Goal: Information Seeking & Learning: Find specific fact

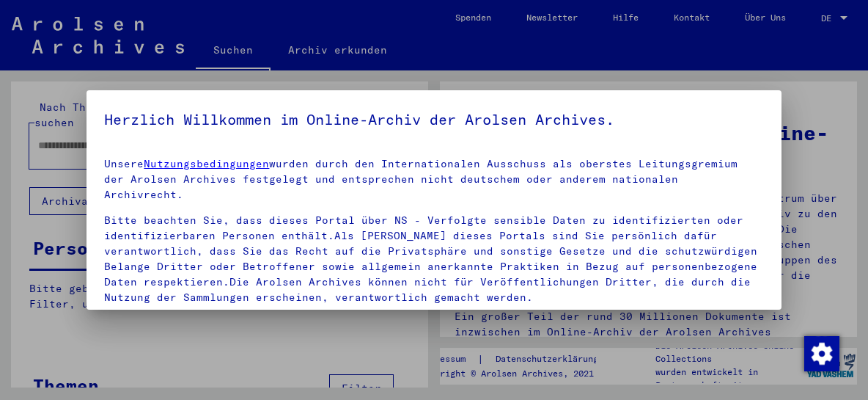
scroll to position [140, 0]
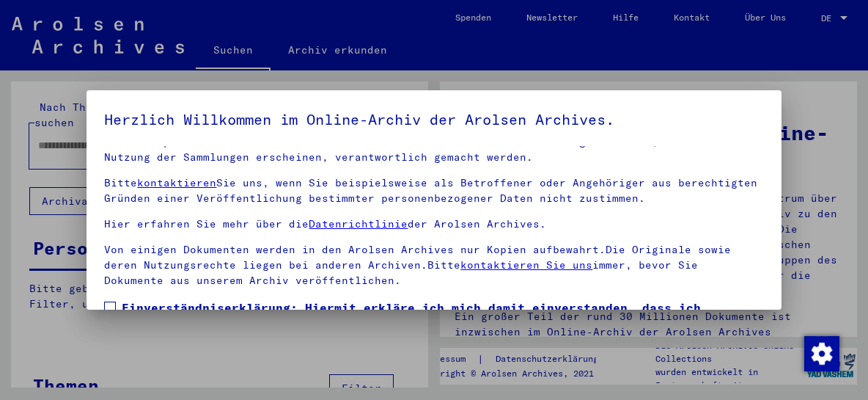
click at [111, 301] on span at bounding box center [110, 307] width 12 height 12
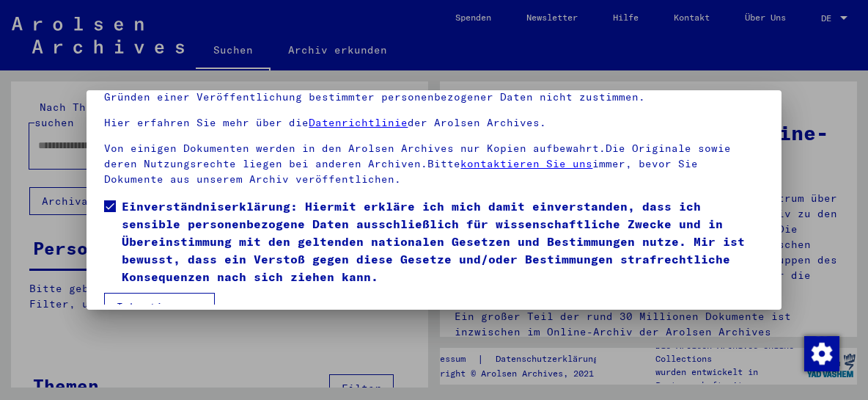
scroll to position [113, 0]
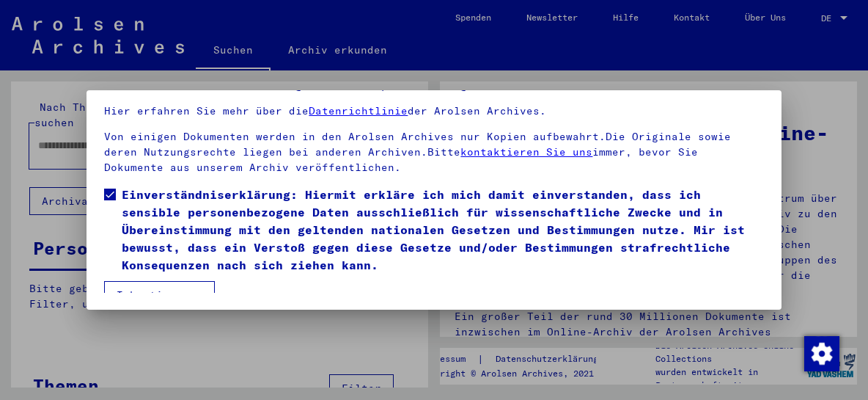
click at [197, 281] on button "Ich stimme zu" at bounding box center [159, 295] width 111 height 28
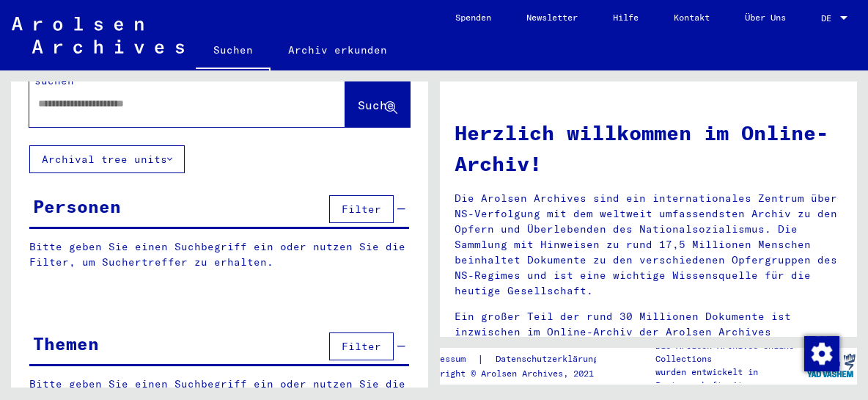
scroll to position [70, 0]
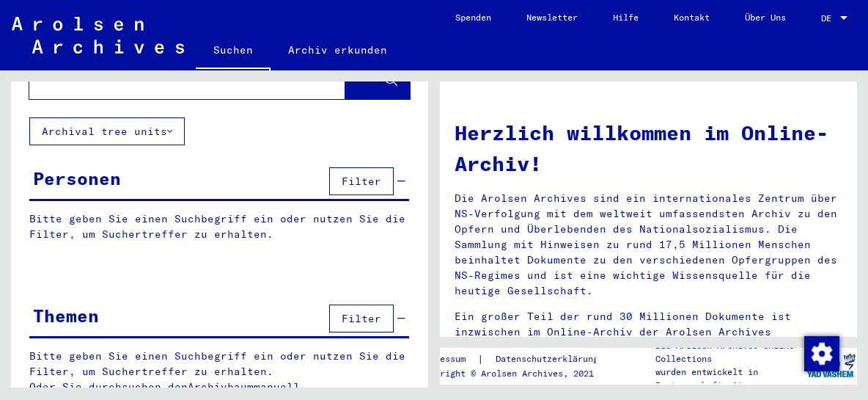
click at [95, 165] on div "Personen" at bounding box center [77, 178] width 88 height 26
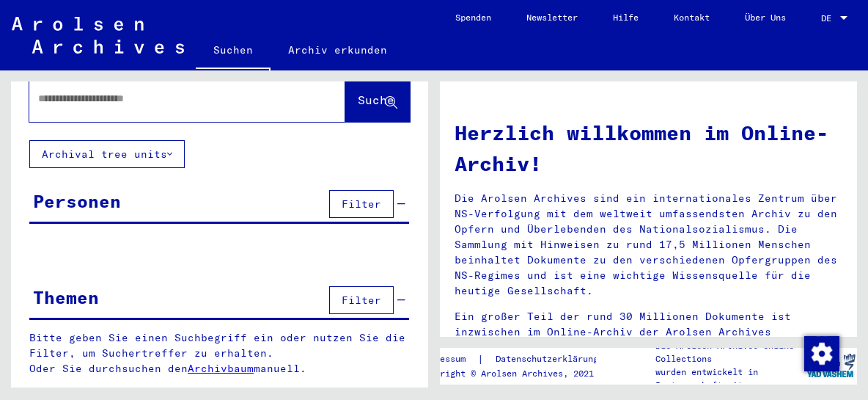
scroll to position [29, 0]
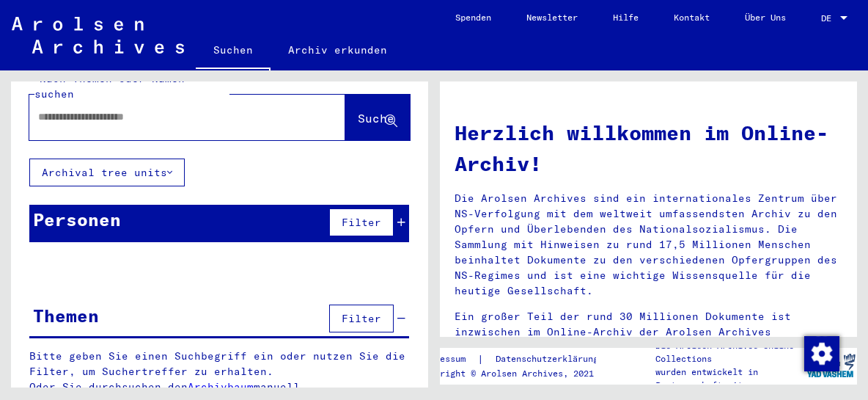
click at [88, 109] on input "text" at bounding box center [169, 116] width 263 height 15
type input "**********"
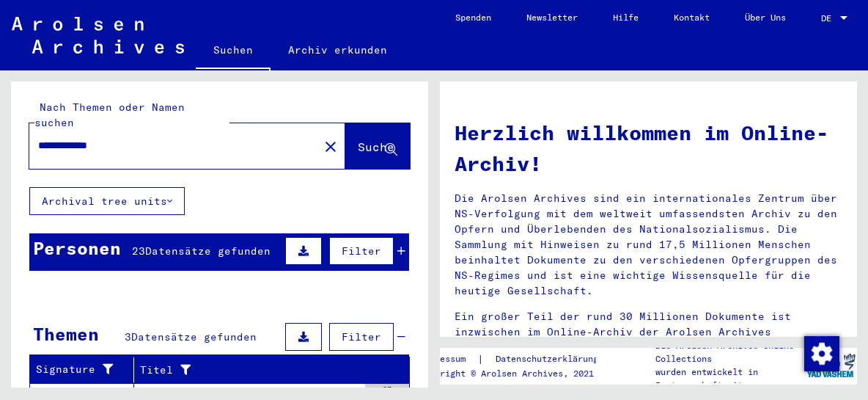
click at [182, 244] on span "Datensätze gefunden" at bounding box center [207, 250] width 125 height 13
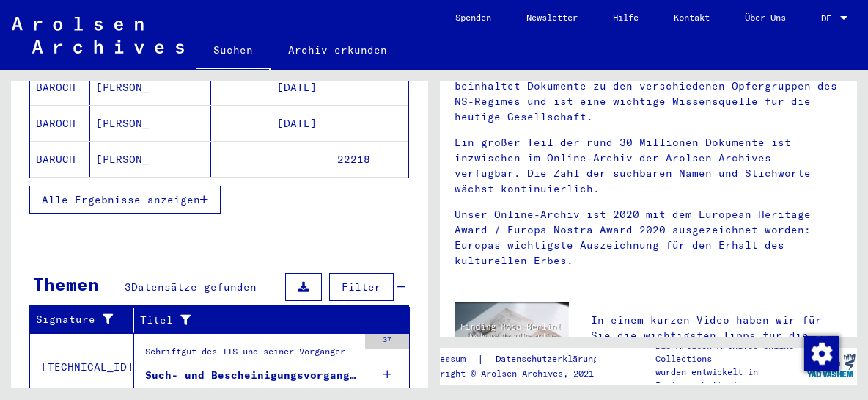
scroll to position [157, 0]
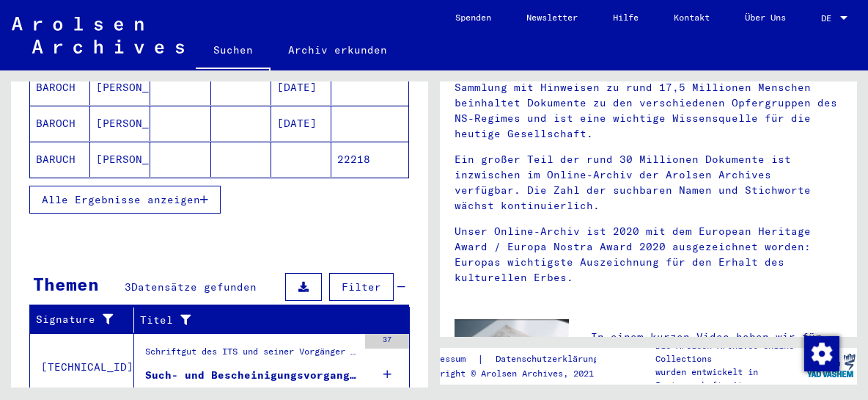
click at [73, 193] on span "Alle Ergebnisse anzeigen" at bounding box center [121, 199] width 158 height 13
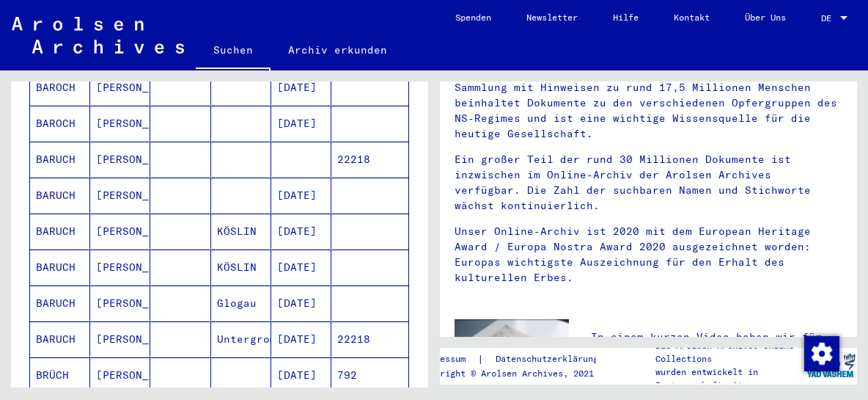
click at [62, 142] on mat-cell "BARUCH" at bounding box center [60, 159] width 60 height 35
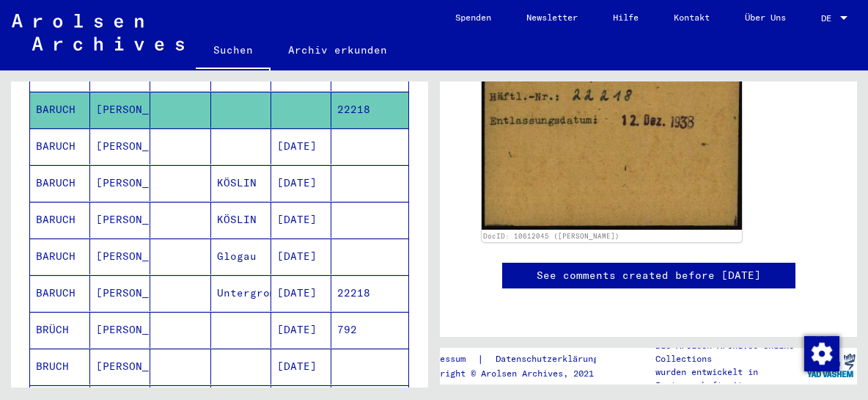
scroll to position [394, 0]
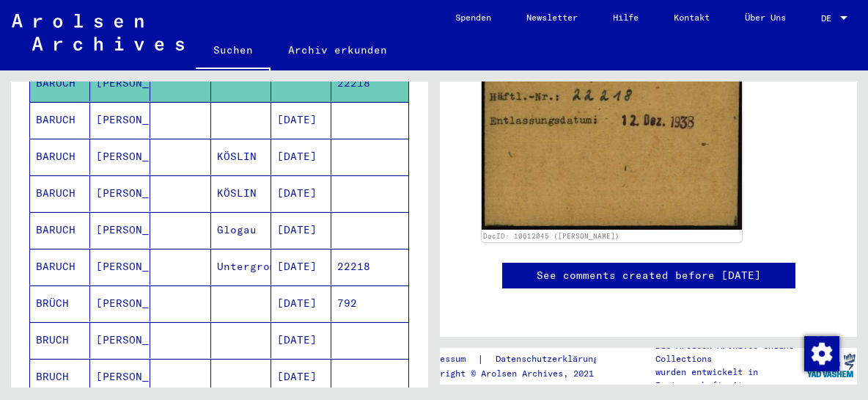
click at [70, 249] on mat-cell "BARUCH" at bounding box center [60, 267] width 60 height 36
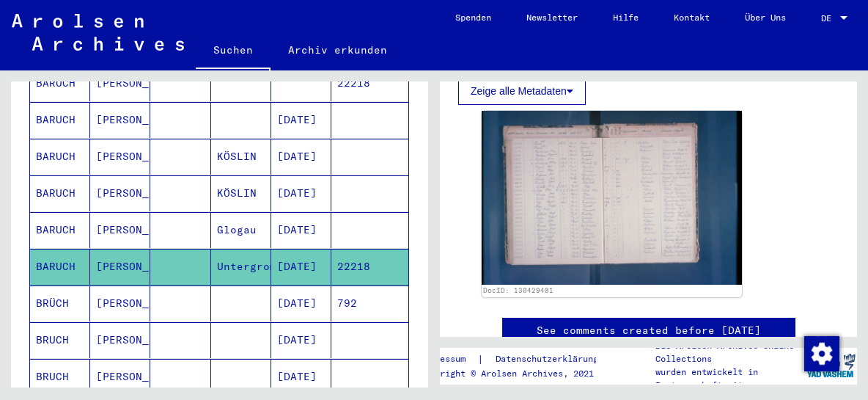
scroll to position [393, 0]
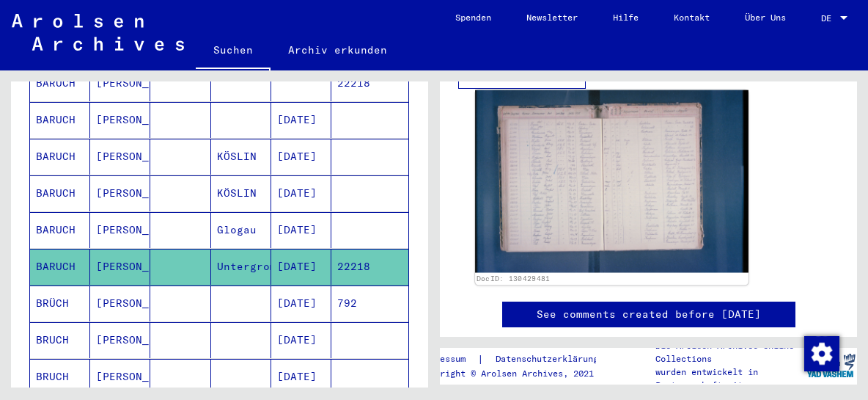
click at [593, 186] on img at bounding box center [612, 181] width 274 height 182
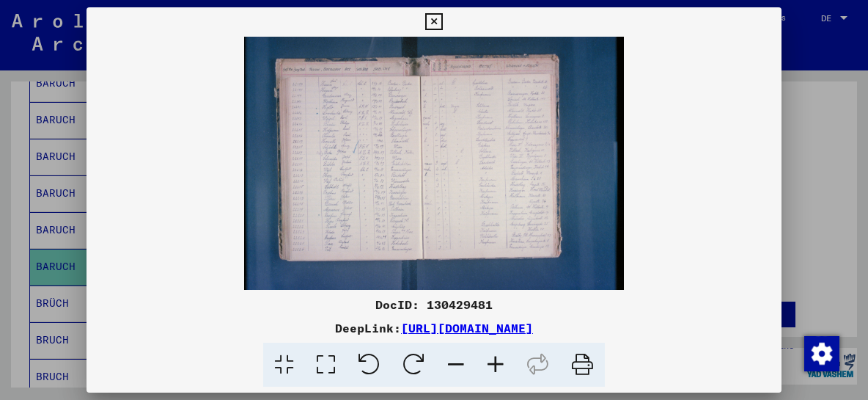
click at [503, 360] on icon at bounding box center [496, 364] width 40 height 45
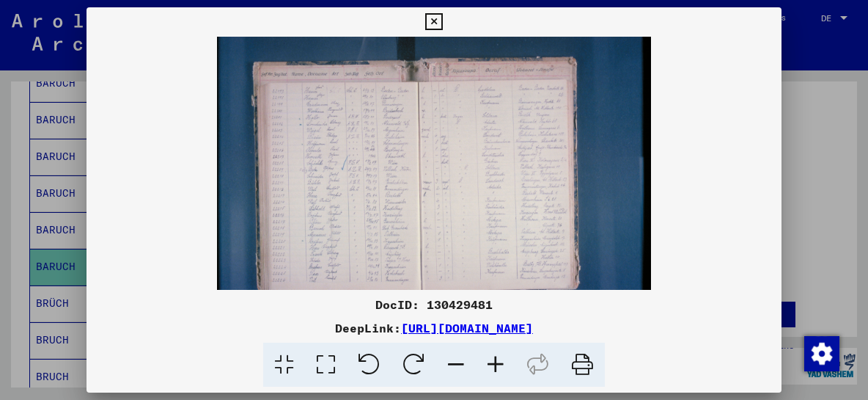
click at [503, 360] on icon at bounding box center [496, 364] width 40 height 45
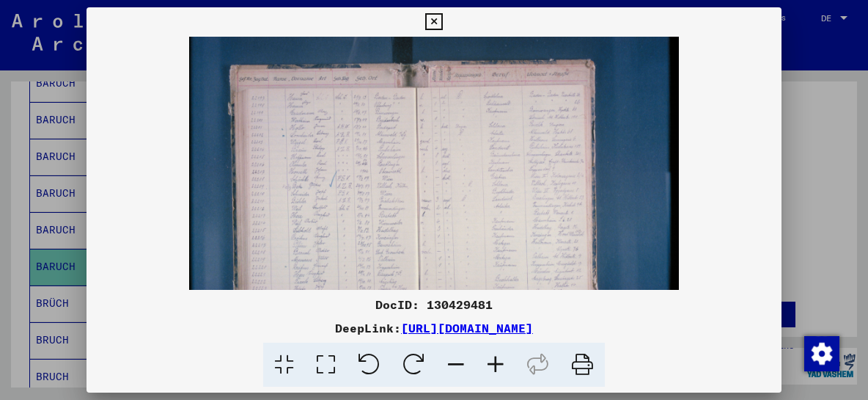
click at [503, 360] on icon at bounding box center [496, 364] width 40 height 45
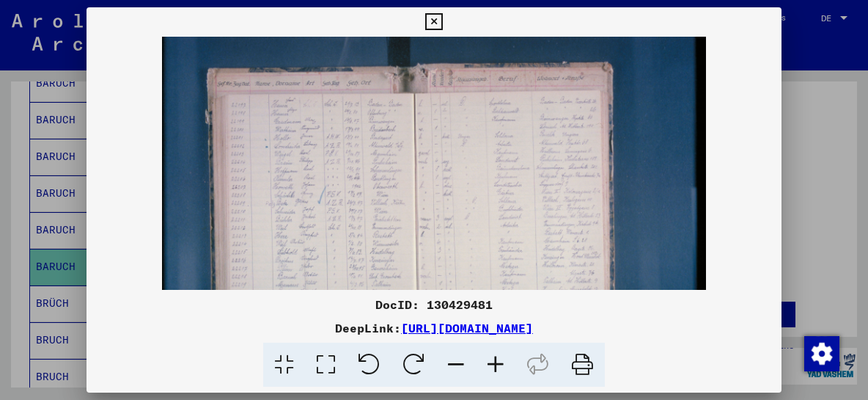
click at [503, 360] on icon at bounding box center [496, 364] width 40 height 45
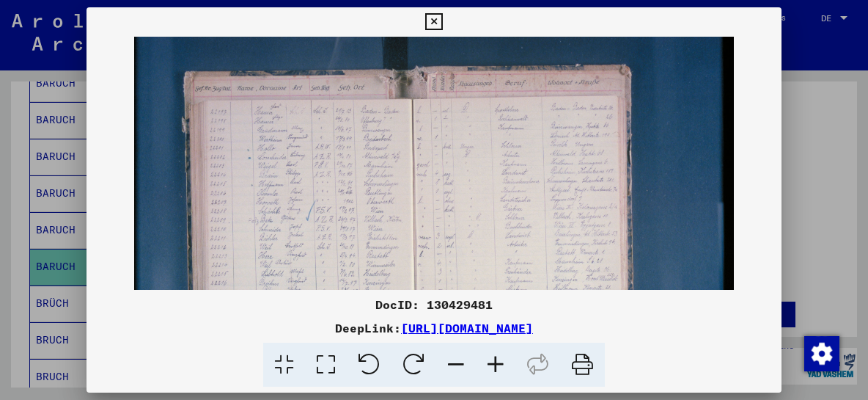
click at [503, 360] on icon at bounding box center [496, 364] width 40 height 45
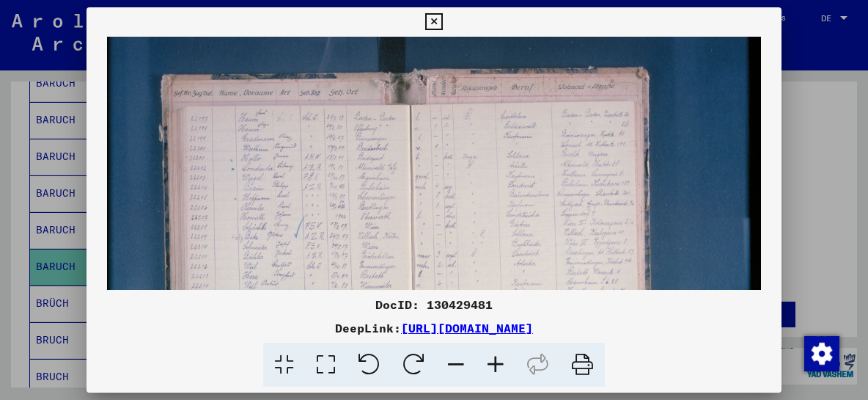
click at [503, 360] on icon at bounding box center [496, 364] width 40 height 45
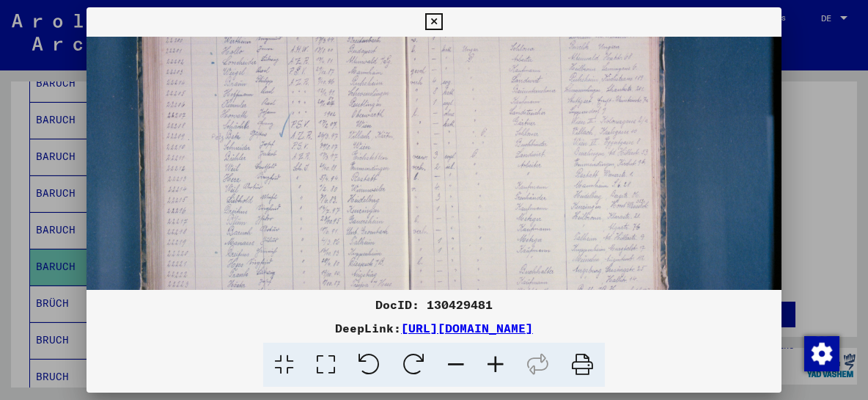
scroll to position [136, 10]
drag, startPoint x: 383, startPoint y: 264, endPoint x: 372, endPoint y: 128, distance: 136.9
click at [372, 128] on img at bounding box center [431, 137] width 710 height 473
click at [331, 364] on icon at bounding box center [326, 364] width 42 height 45
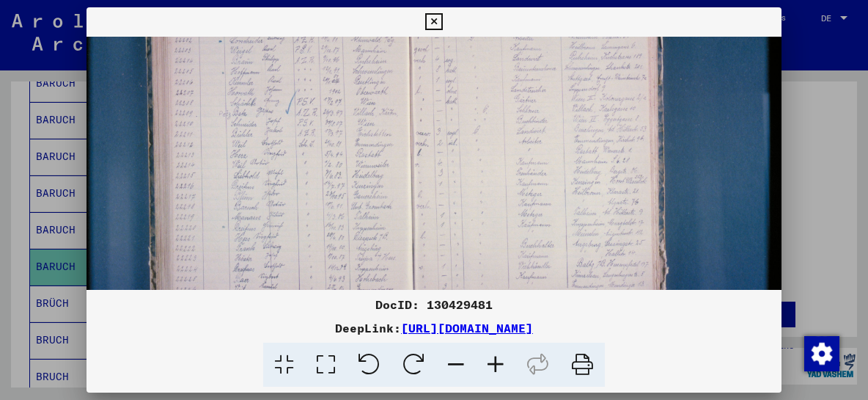
click at [442, 20] on icon at bounding box center [433, 22] width 17 height 18
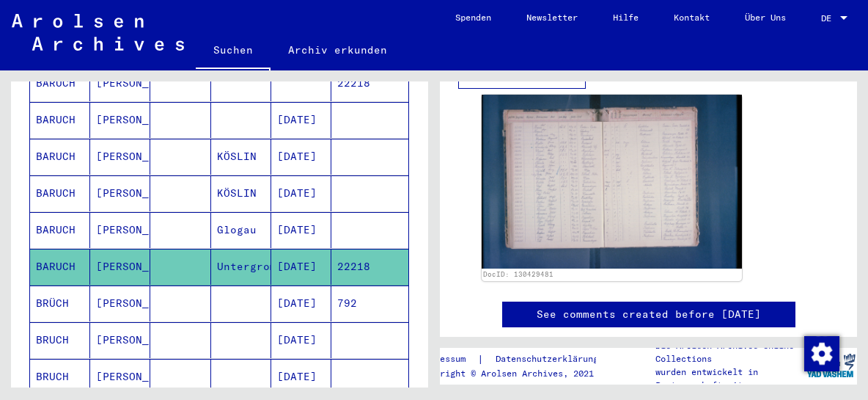
click at [54, 212] on mat-cell "BARUCH" at bounding box center [60, 230] width 60 height 36
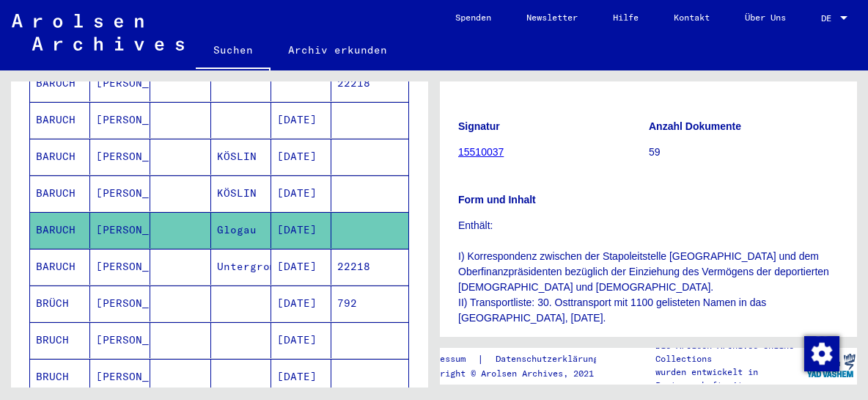
scroll to position [315, 0]
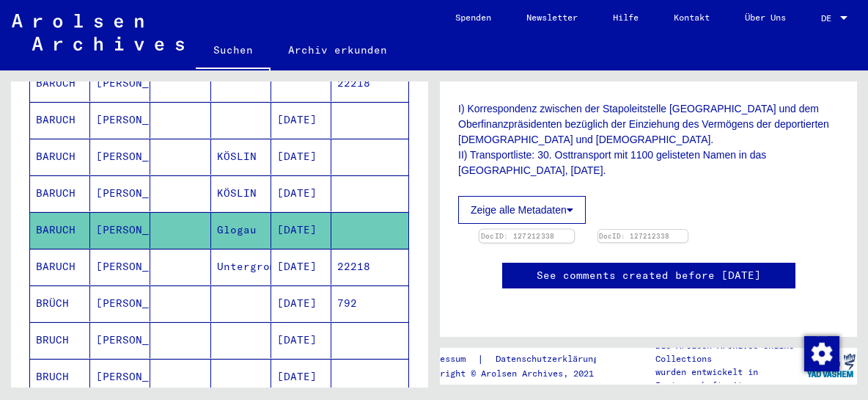
click at [569, 230] on img at bounding box center [527, 230] width 95 height 0
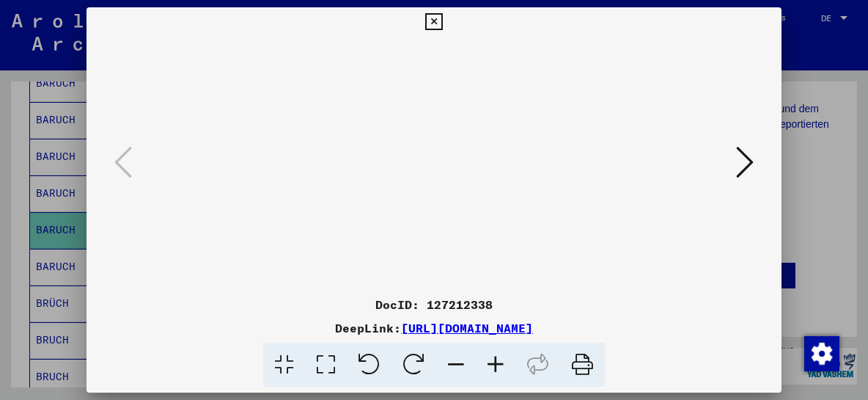
click at [442, 21] on icon at bounding box center [433, 22] width 17 height 18
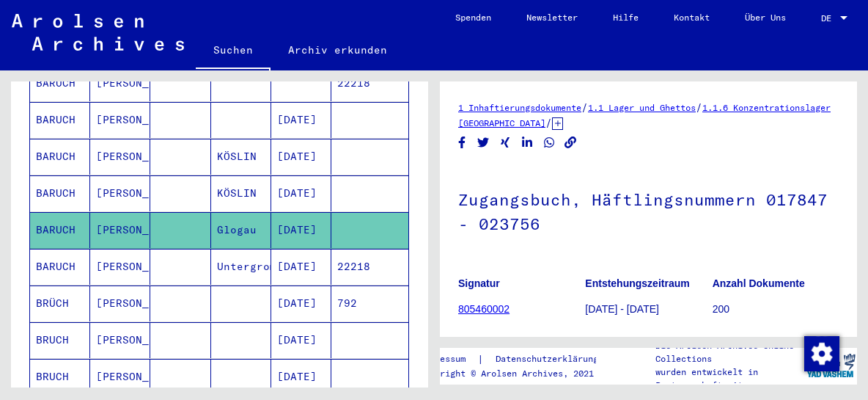
click at [69, 249] on mat-cell "BARUCH" at bounding box center [60, 267] width 60 height 36
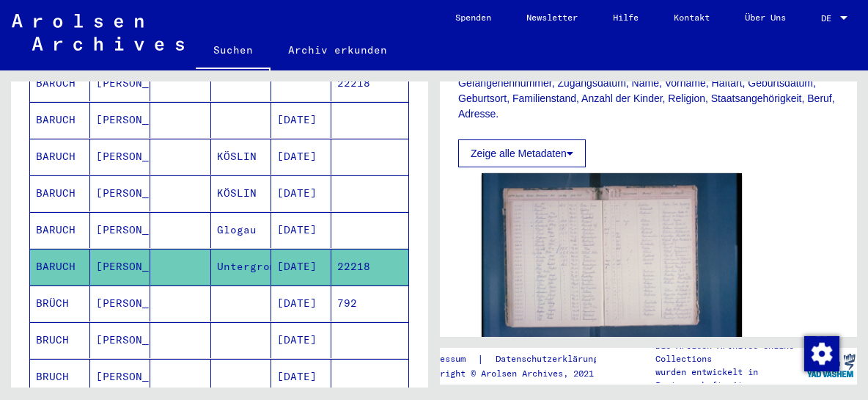
scroll to position [393, 0]
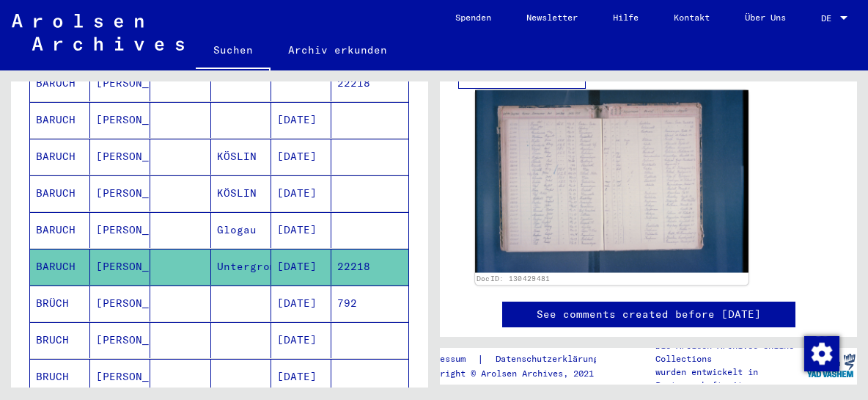
click at [567, 197] on img at bounding box center [612, 181] width 274 height 182
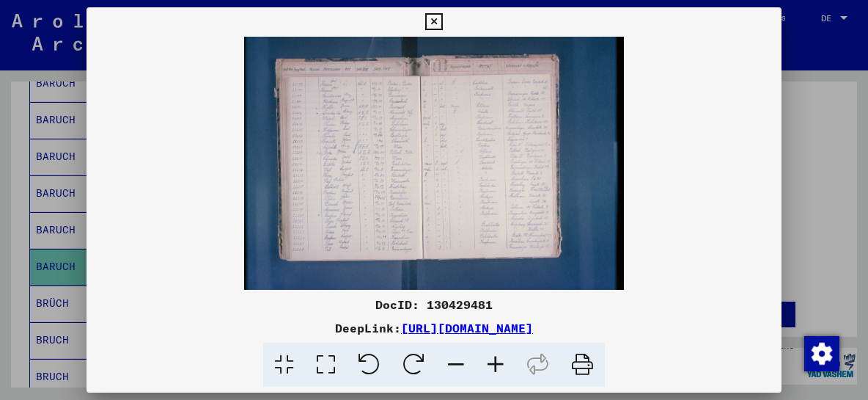
click at [442, 20] on icon at bounding box center [433, 22] width 17 height 18
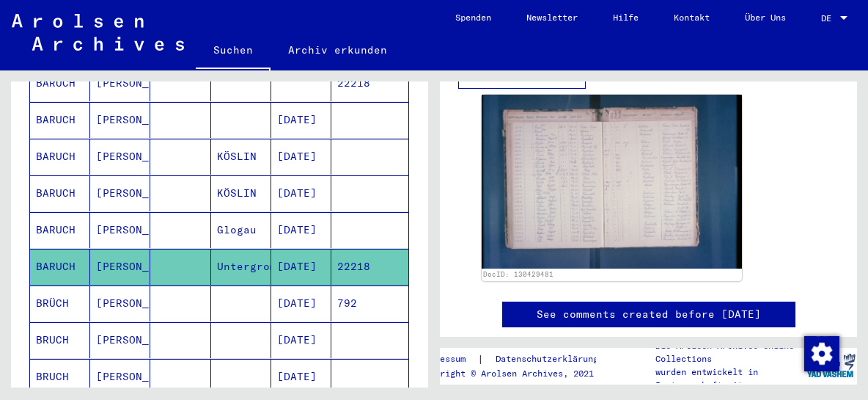
click at [799, 43] on mat-toolbar "Suchen Archiv erkunden Detailfragen/-infos zu den Dokumenten? Stelle hier einen…" at bounding box center [434, 35] width 868 height 70
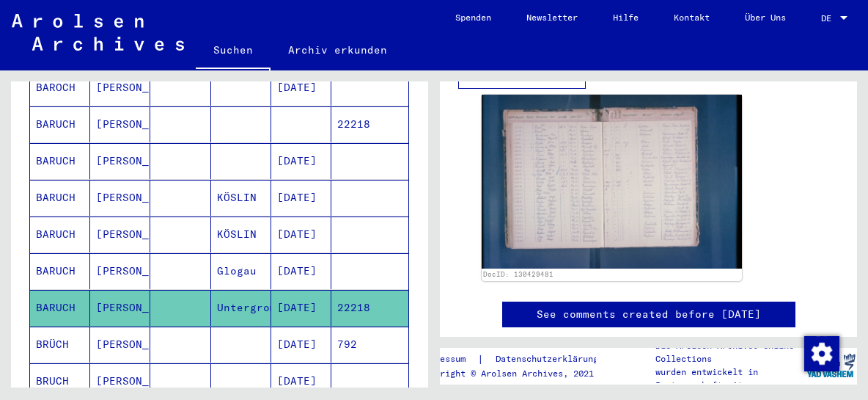
scroll to position [315, 0]
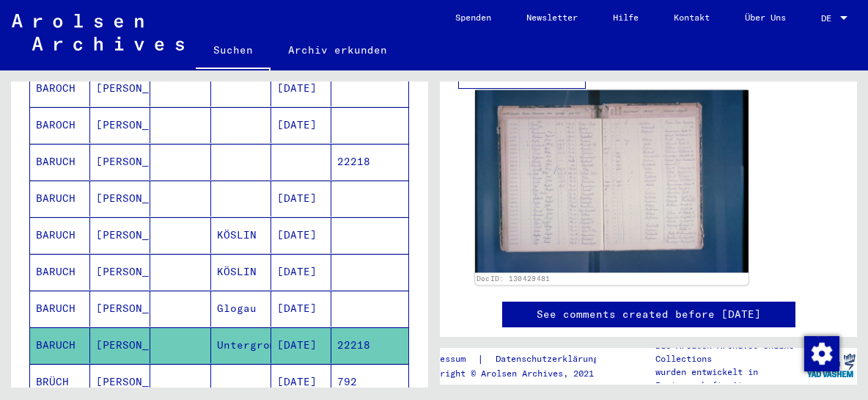
click at [549, 205] on img at bounding box center [612, 181] width 274 height 182
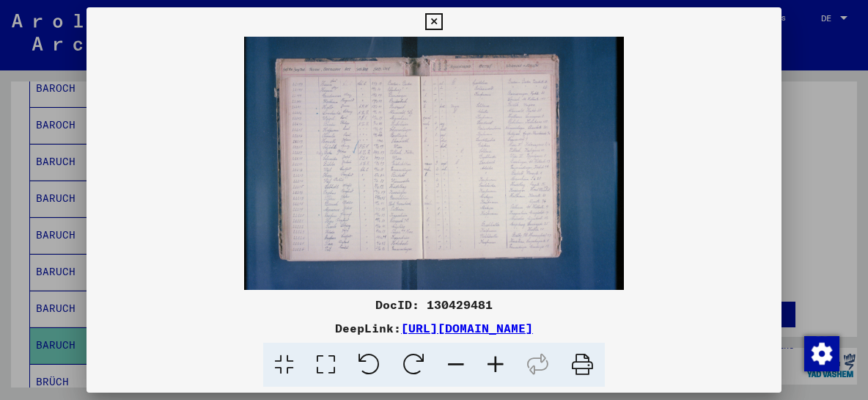
click at [491, 363] on icon at bounding box center [496, 364] width 40 height 45
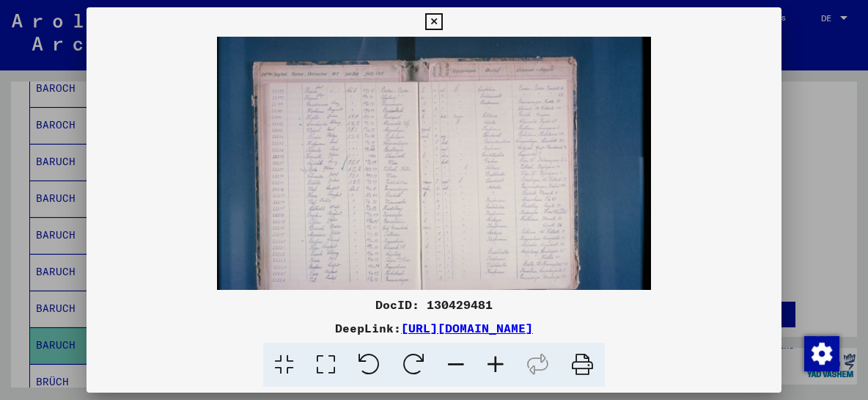
click at [491, 363] on icon at bounding box center [496, 364] width 40 height 45
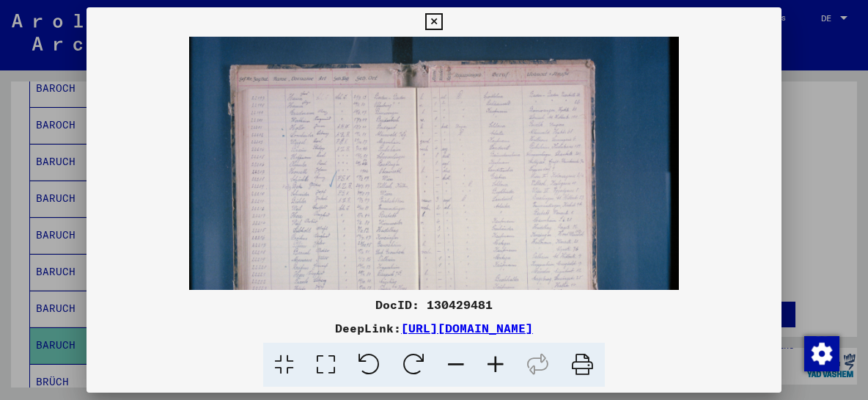
click at [491, 363] on icon at bounding box center [496, 364] width 40 height 45
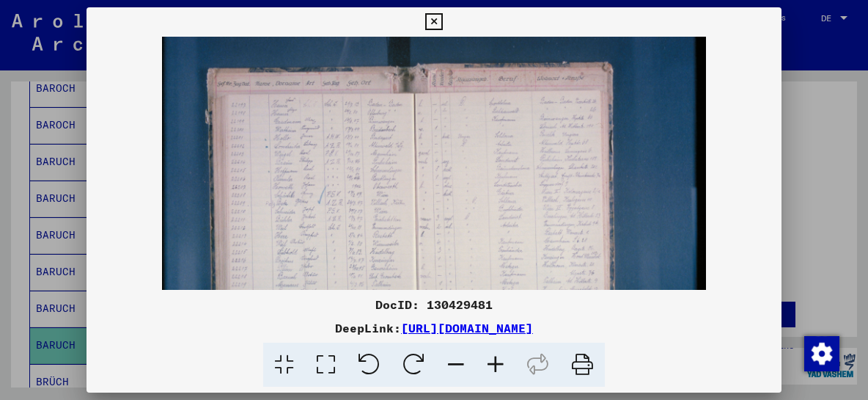
click at [491, 363] on icon at bounding box center [496, 364] width 40 height 45
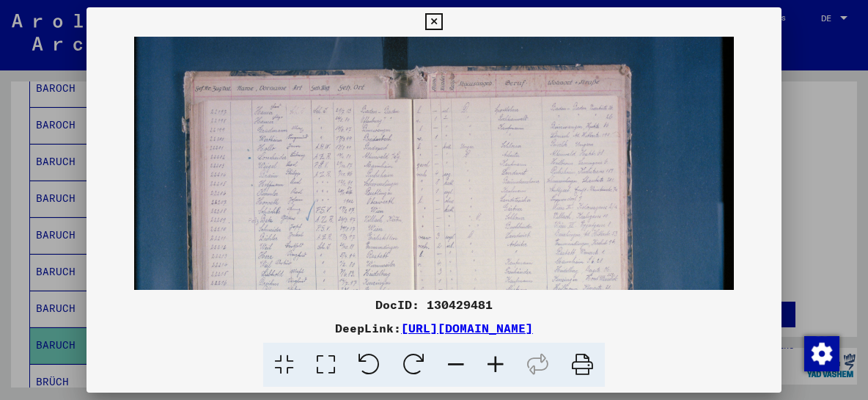
click at [491, 363] on icon at bounding box center [496, 364] width 40 height 45
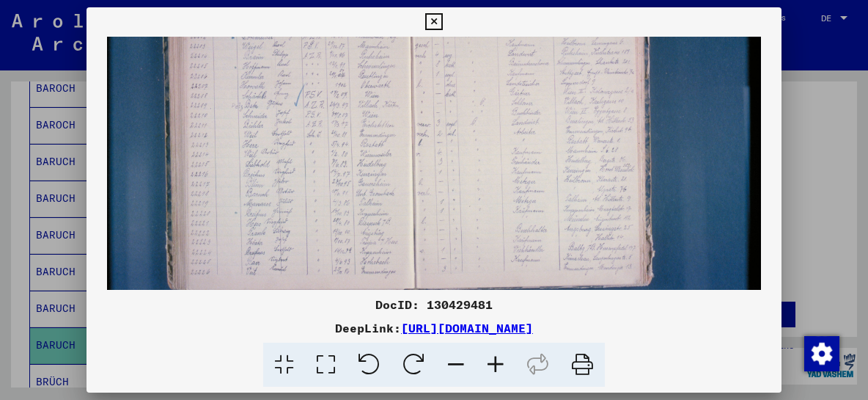
scroll to position [140, 0]
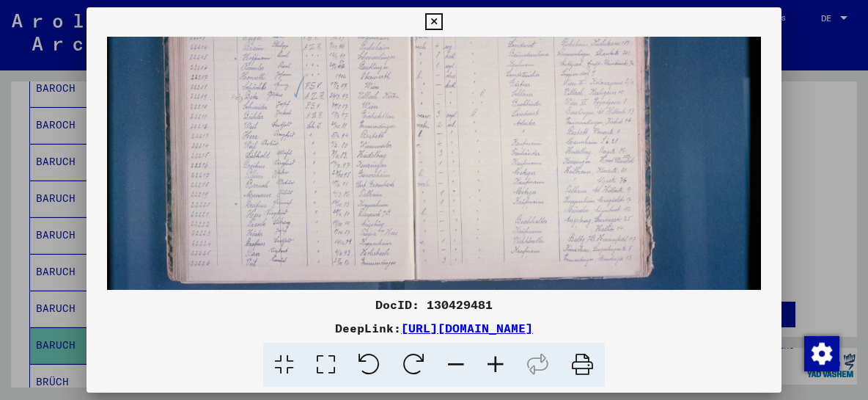
drag, startPoint x: 381, startPoint y: 246, endPoint x: 373, endPoint y: 106, distance: 140.3
click at [373, 106] on img at bounding box center [434, 115] width 655 height 436
click at [442, 25] on icon at bounding box center [433, 22] width 17 height 18
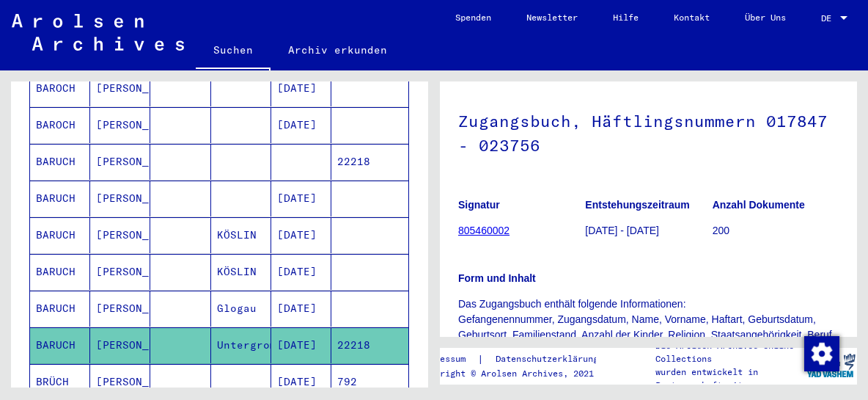
scroll to position [0, 0]
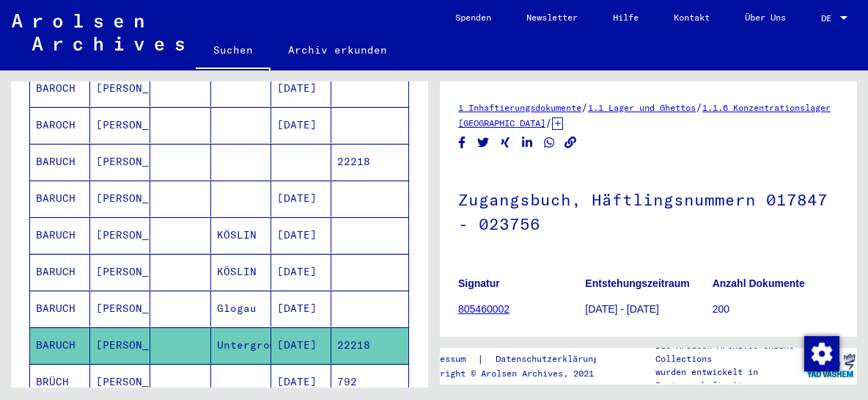
click at [486, 309] on link "805460002" at bounding box center [483, 309] width 51 height 12
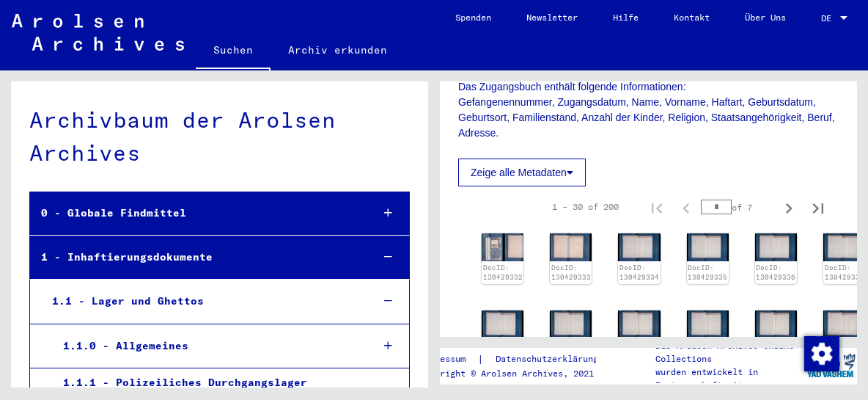
scroll to position [315, 0]
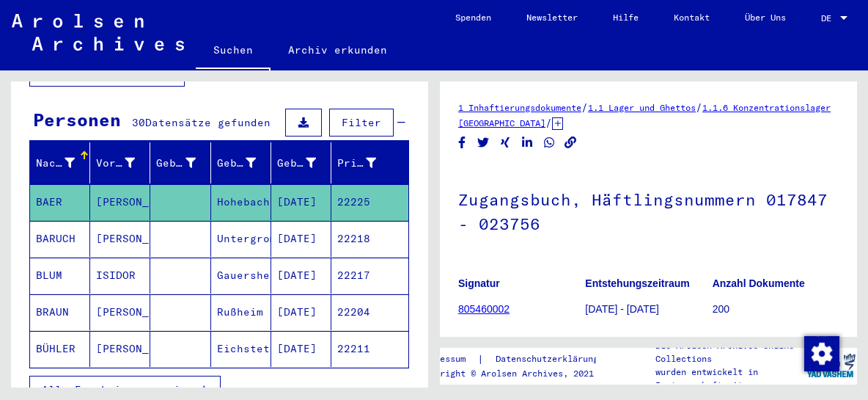
scroll to position [7, 0]
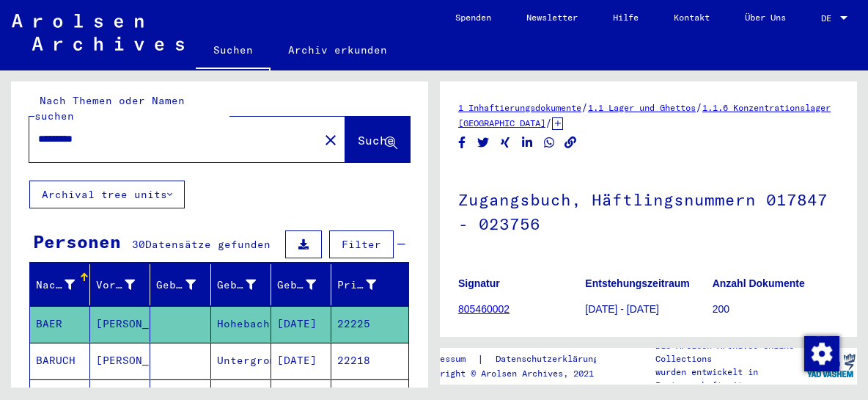
type input "**********"
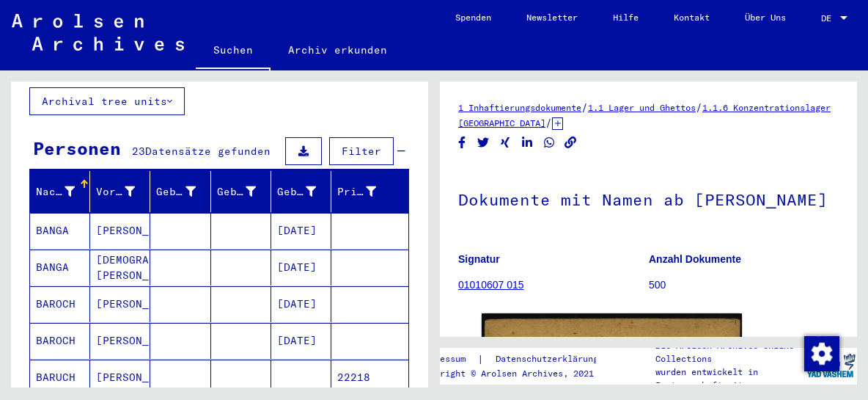
scroll to position [219, 0]
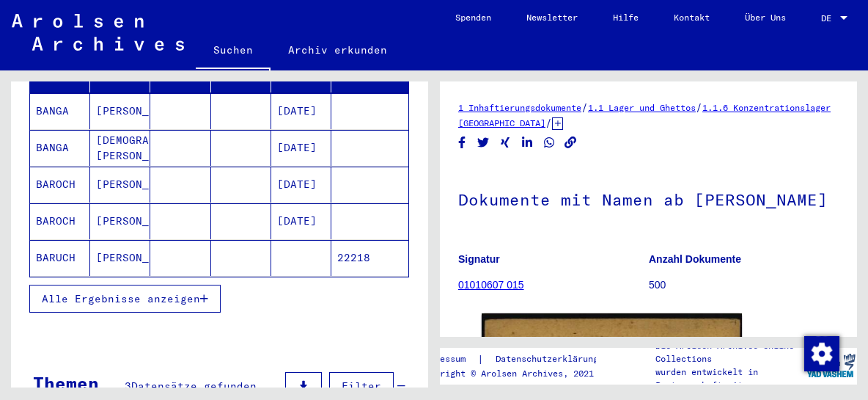
click at [352, 240] on mat-cell "22218" at bounding box center [369, 258] width 77 height 36
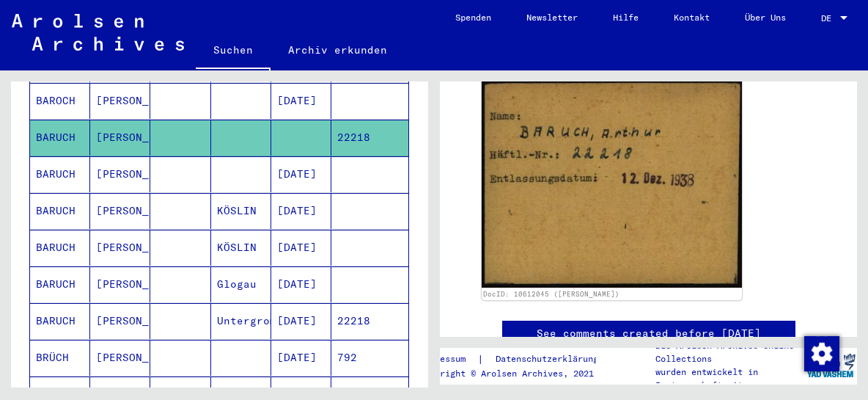
scroll to position [376, 0]
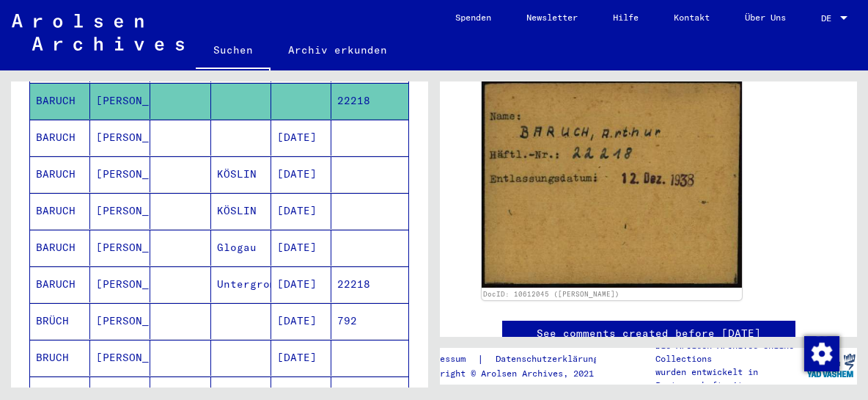
click at [349, 266] on mat-cell "22218" at bounding box center [369, 284] width 77 height 36
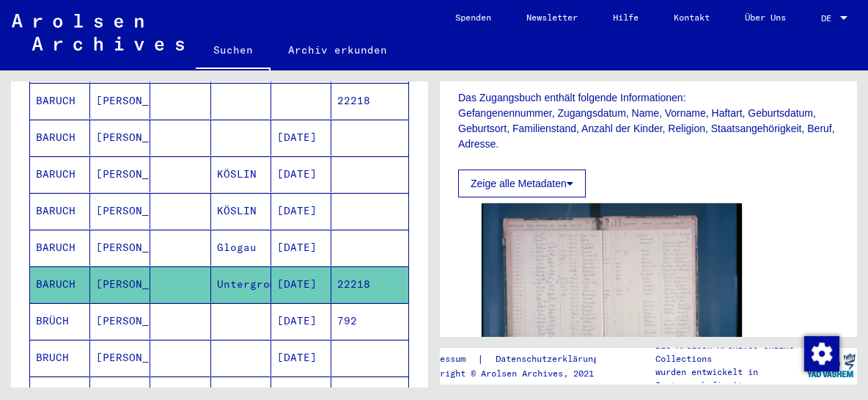
scroll to position [315, 0]
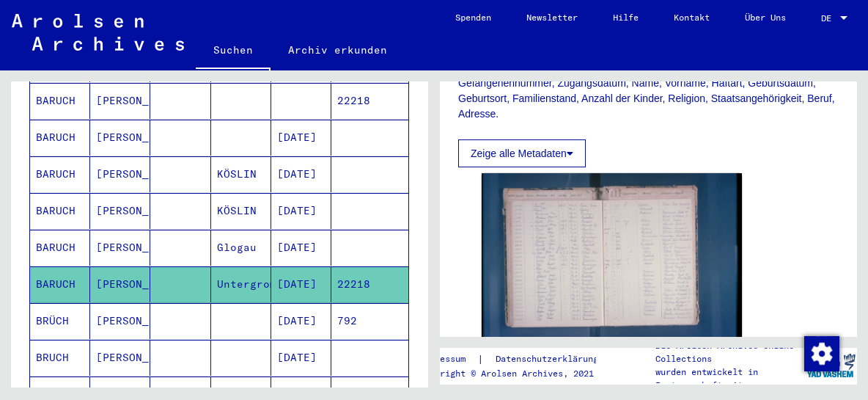
click at [549, 153] on button "Zeige alle Metadaten" at bounding box center [522, 153] width 128 height 28
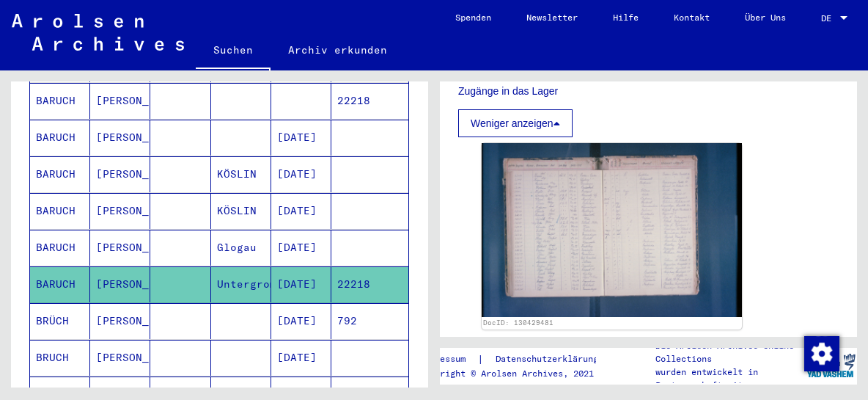
scroll to position [787, 0]
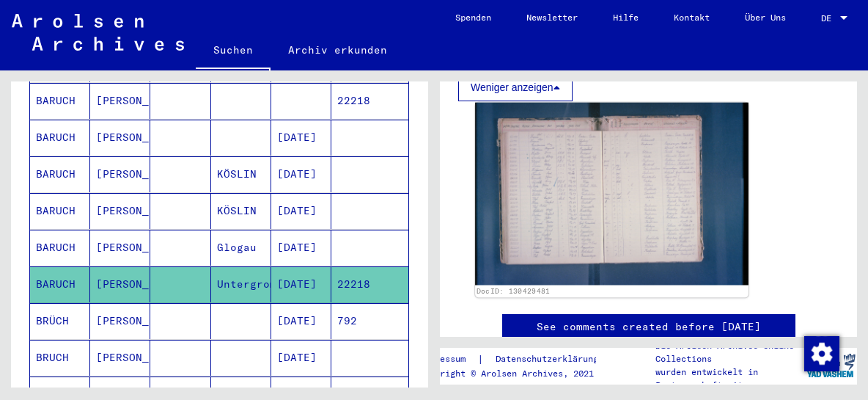
click at [571, 199] on img at bounding box center [612, 194] width 274 height 182
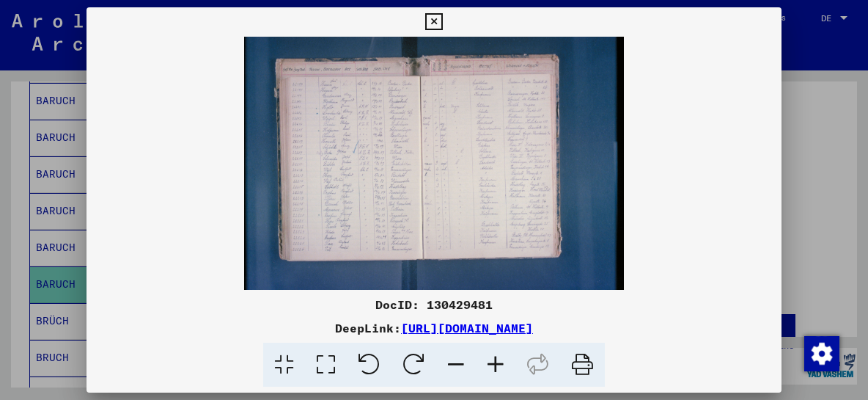
click at [495, 363] on icon at bounding box center [496, 364] width 40 height 45
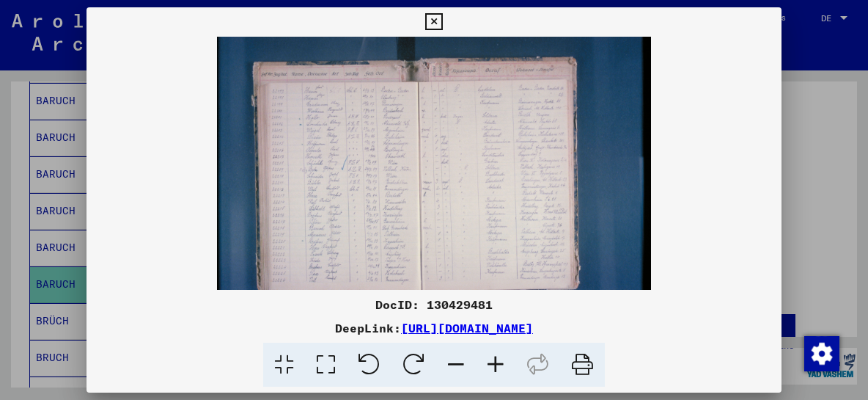
click at [495, 363] on icon at bounding box center [496, 364] width 40 height 45
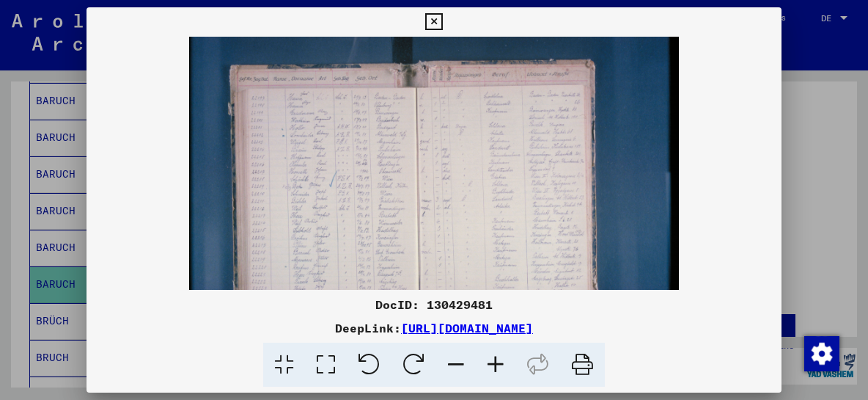
click at [495, 363] on icon at bounding box center [496, 364] width 40 height 45
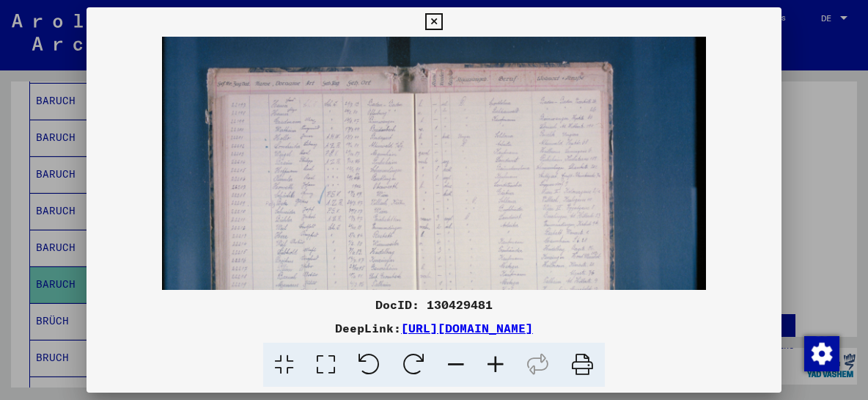
click at [495, 363] on icon at bounding box center [496, 364] width 40 height 45
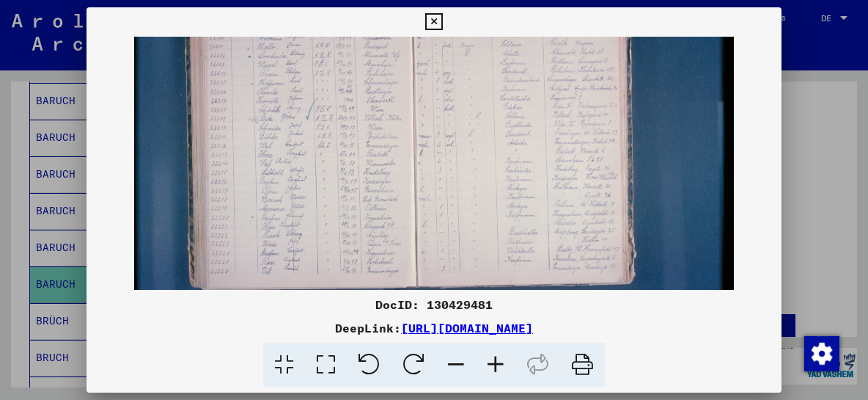
scroll to position [114, 0]
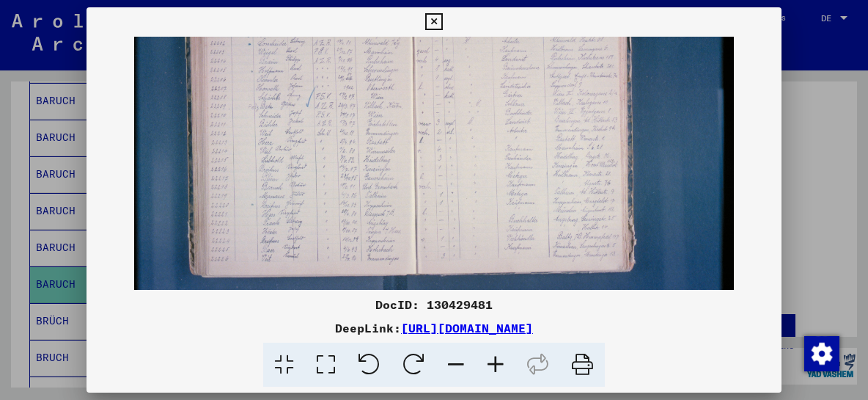
drag, startPoint x: 304, startPoint y: 227, endPoint x: 301, endPoint y: 113, distance: 114.4
click at [301, 113] on img at bounding box center [434, 123] width 600 height 400
click at [499, 362] on icon at bounding box center [496, 364] width 40 height 45
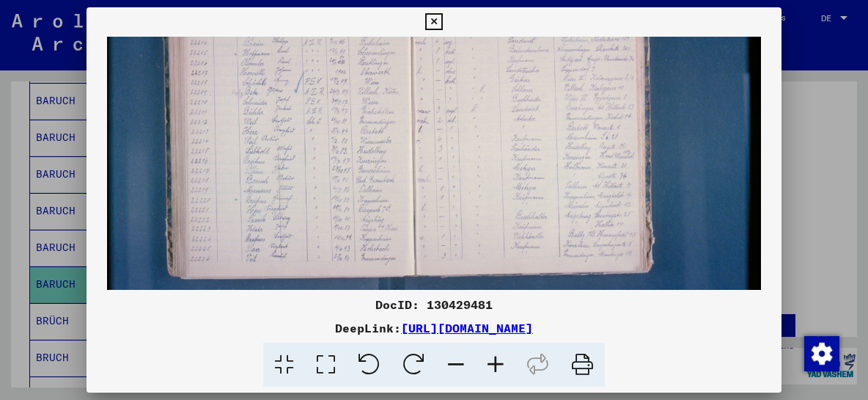
scroll to position [150, 0]
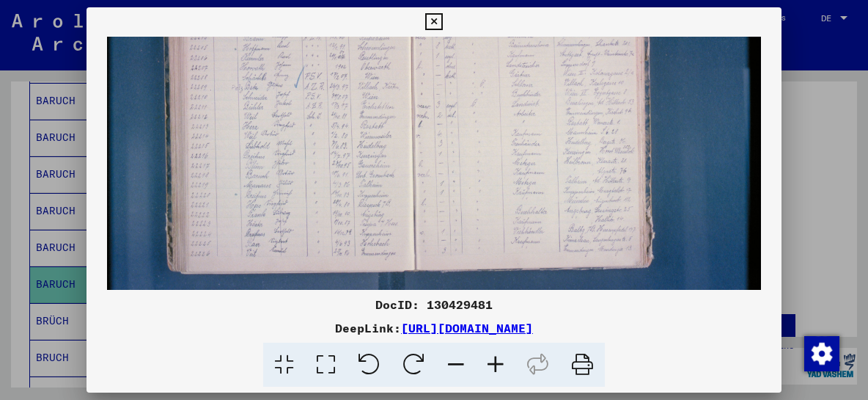
drag, startPoint x: 235, startPoint y: 213, endPoint x: 238, endPoint y: 177, distance: 35.3
click at [238, 177] on img at bounding box center [434, 105] width 655 height 436
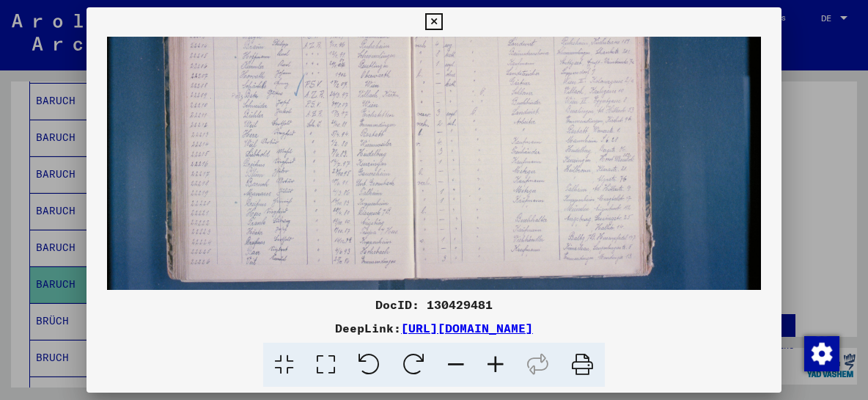
scroll to position [144, 0]
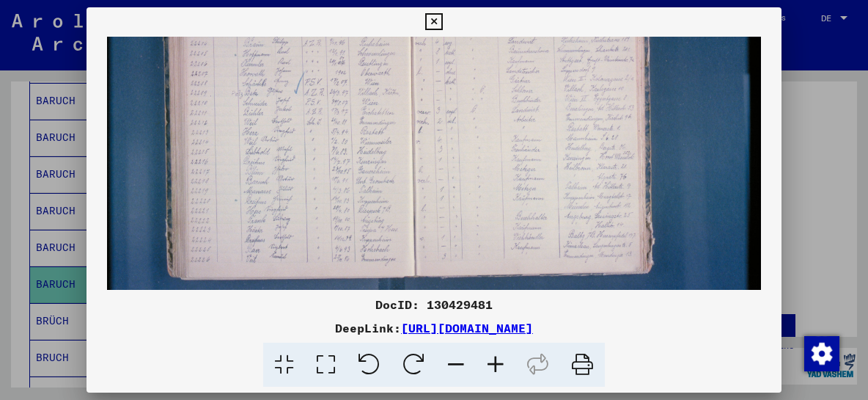
click at [326, 139] on img at bounding box center [434, 111] width 655 height 436
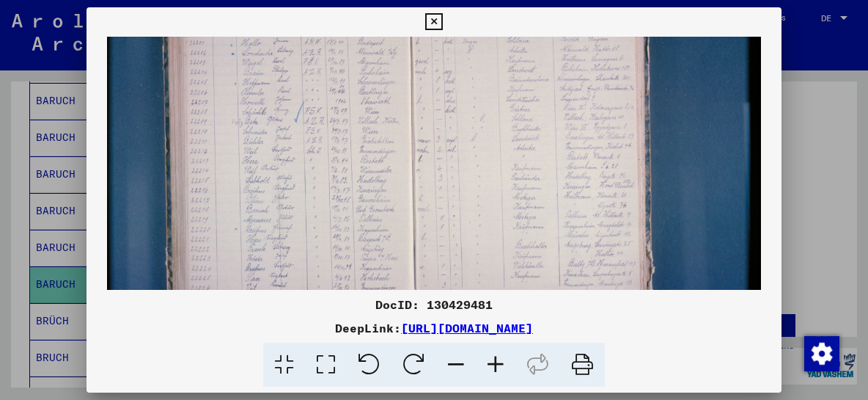
scroll to position [114, 0]
drag, startPoint x: 392, startPoint y: 161, endPoint x: 392, endPoint y: 191, distance: 29.3
click at [392, 191] on img at bounding box center [434, 140] width 655 height 436
drag, startPoint x: 442, startPoint y: 197, endPoint x: 457, endPoint y: 191, distance: 15.8
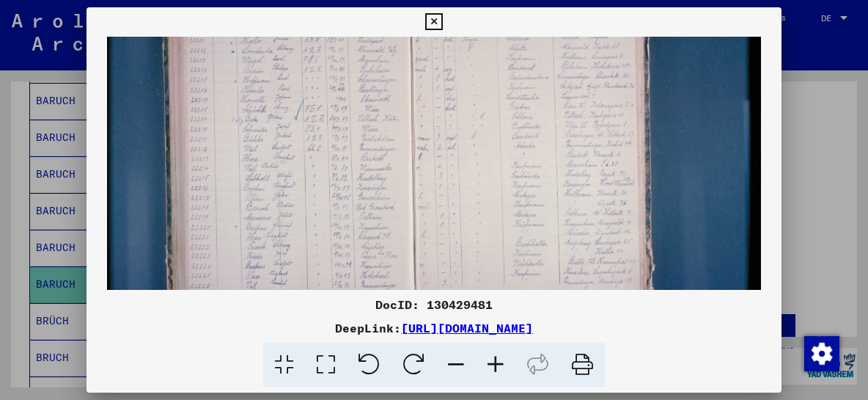
click at [457, 191] on img at bounding box center [434, 137] width 655 height 436
click at [538, 219] on img at bounding box center [434, 137] width 655 height 436
click at [499, 366] on icon at bounding box center [496, 364] width 40 height 45
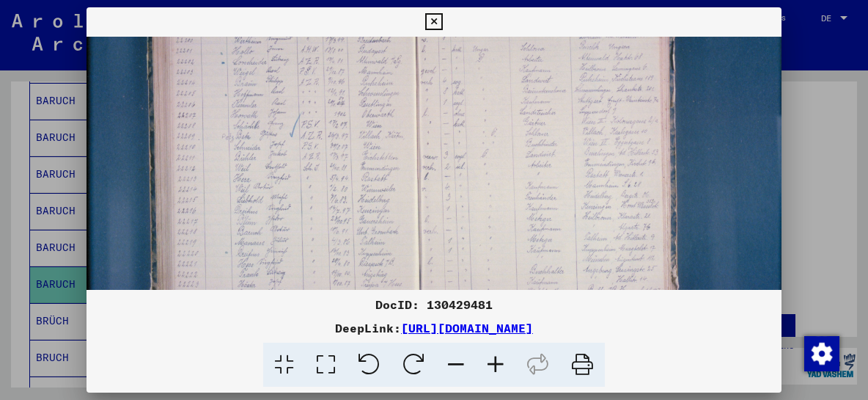
click at [499, 366] on icon at bounding box center [496, 364] width 40 height 45
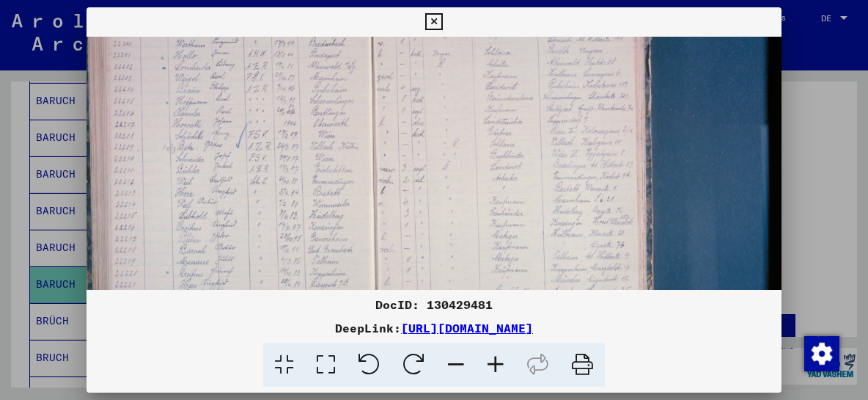
scroll to position [124, 70]
drag, startPoint x: 632, startPoint y: 224, endPoint x: 476, endPoint y: 218, distance: 156.3
click at [476, 218] on img at bounding box center [399, 168] width 765 height 510
click at [496, 361] on icon at bounding box center [496, 364] width 40 height 45
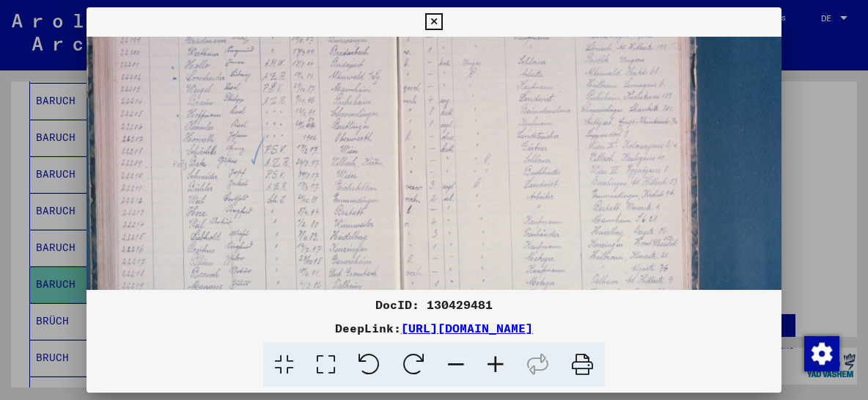
click at [496, 361] on icon at bounding box center [496, 364] width 40 height 45
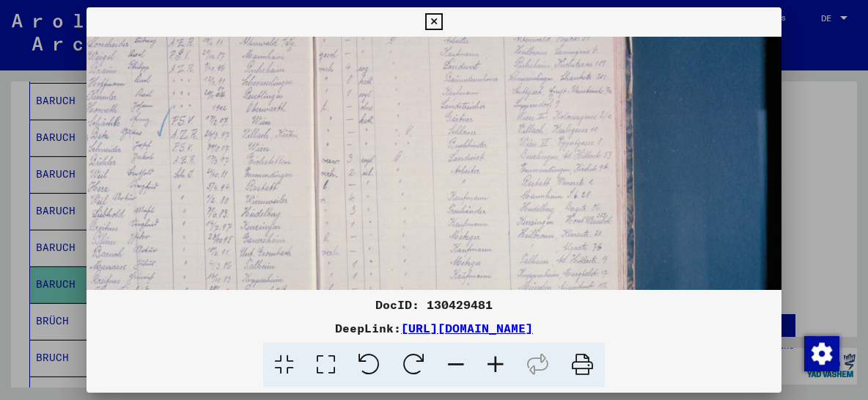
scroll to position [174, 180]
drag, startPoint x: 584, startPoint y: 206, endPoint x: 414, endPoint y: 158, distance: 176.2
click at [414, 158] on img at bounding box center [344, 154] width 875 height 583
click at [495, 362] on icon at bounding box center [496, 364] width 40 height 45
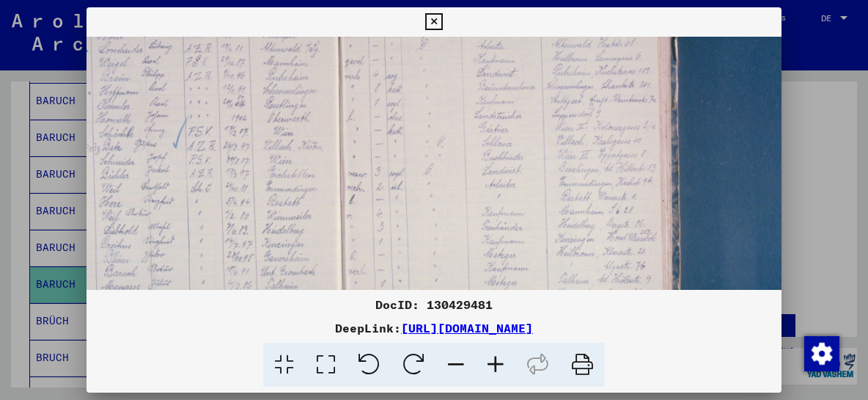
click at [495, 362] on icon at bounding box center [496, 364] width 40 height 45
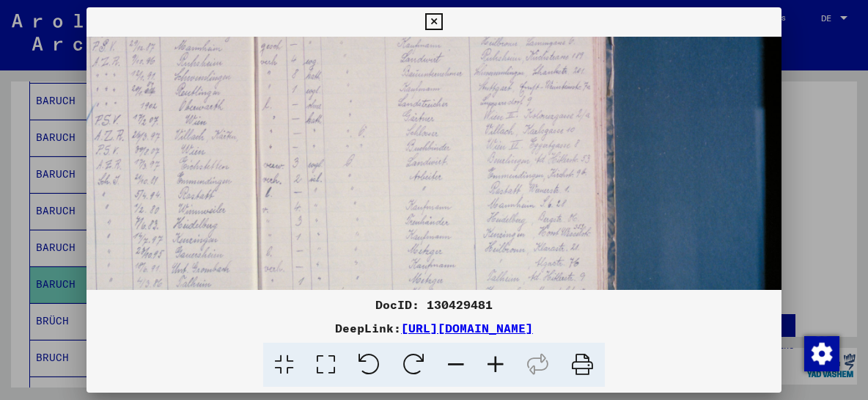
scroll to position [200, 290]
drag, startPoint x: 463, startPoint y: 241, endPoint x: 336, endPoint y: 216, distance: 129.4
click at [336, 216] on img at bounding box center [289, 164] width 985 height 656
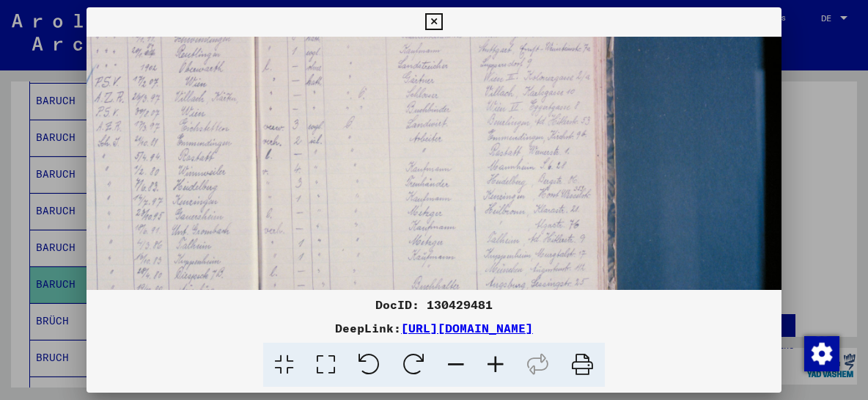
scroll to position [241, 290]
drag, startPoint x: 355, startPoint y: 224, endPoint x: 353, endPoint y: 183, distance: 41.1
click at [353, 183] on img at bounding box center [289, 124] width 985 height 656
click at [495, 360] on icon at bounding box center [496, 364] width 40 height 45
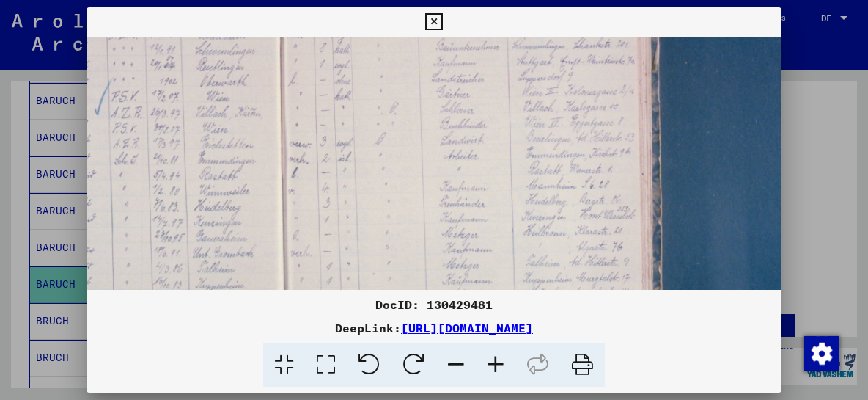
click at [495, 360] on icon at bounding box center [496, 364] width 40 height 45
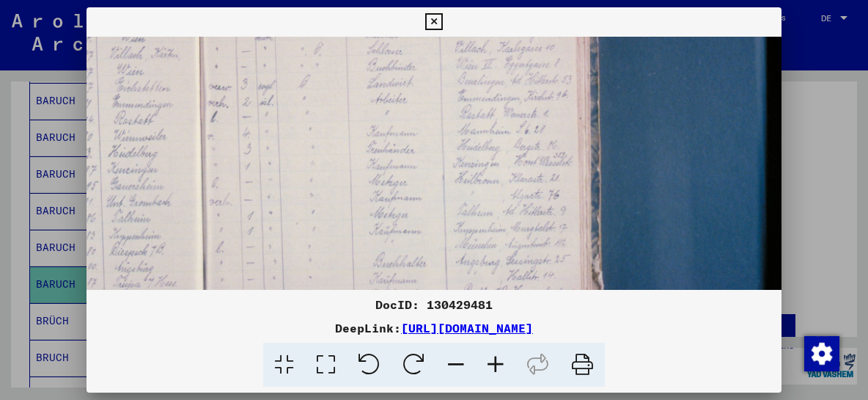
scroll to position [316, 397]
drag, startPoint x: 421, startPoint y: 216, endPoint x: 313, endPoint y: 140, distance: 132.1
click at [313, 140] on img at bounding box center [236, 86] width 1095 height 730
click at [442, 20] on icon at bounding box center [433, 22] width 17 height 18
